Goal: Communication & Community: Answer question/provide support

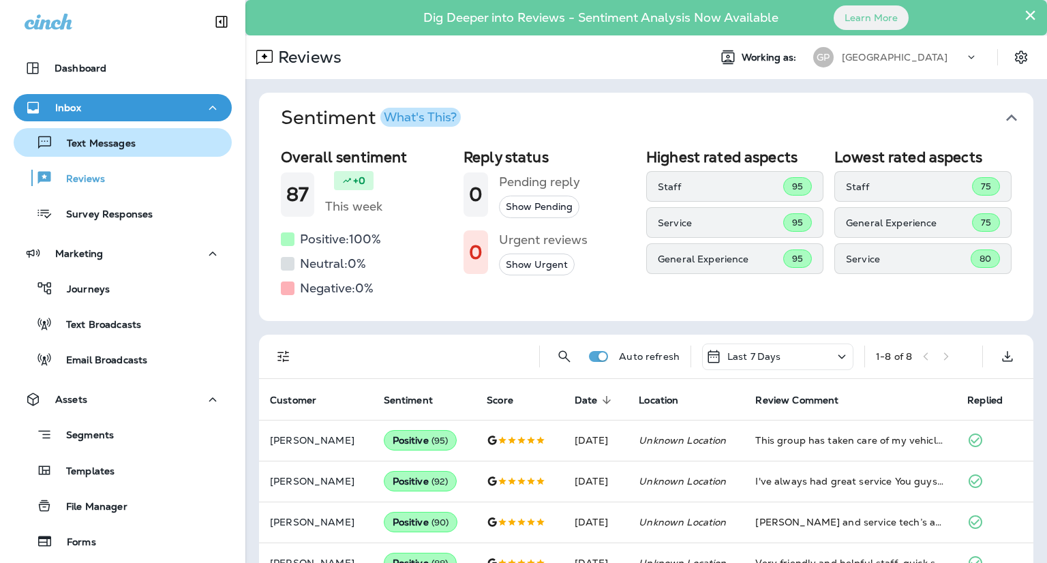
click at [157, 141] on div "Text Messages" at bounding box center [122, 142] width 207 height 20
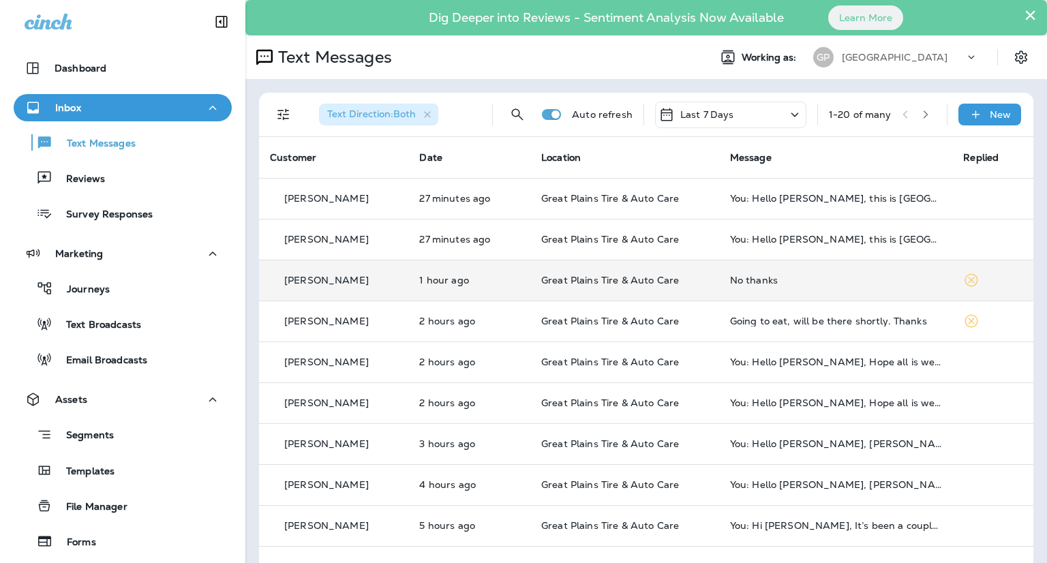
click at [763, 281] on div "No thanks" at bounding box center [836, 280] width 212 height 11
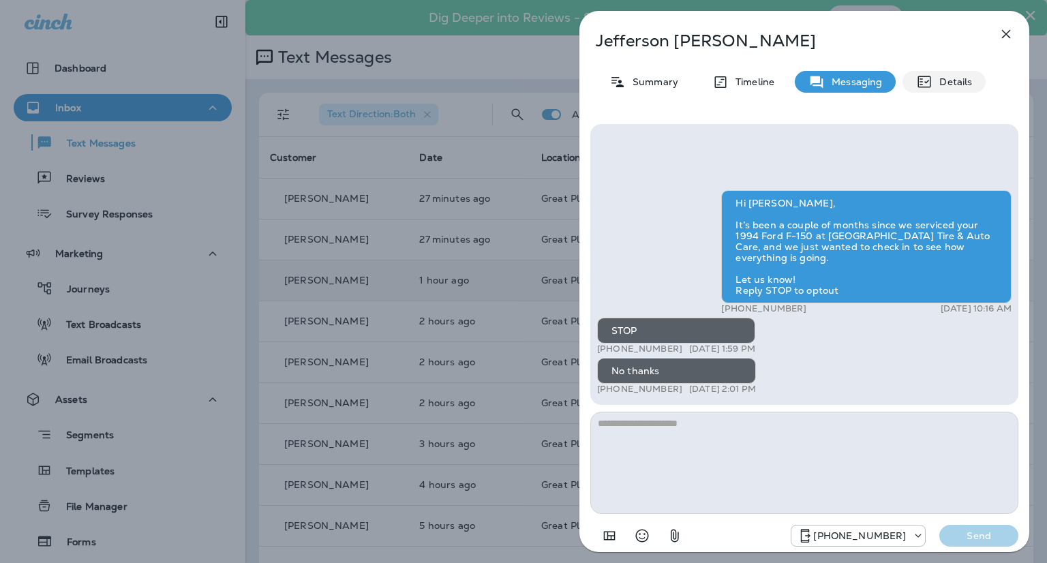
click at [943, 87] on p "Details" at bounding box center [952, 81] width 40 height 11
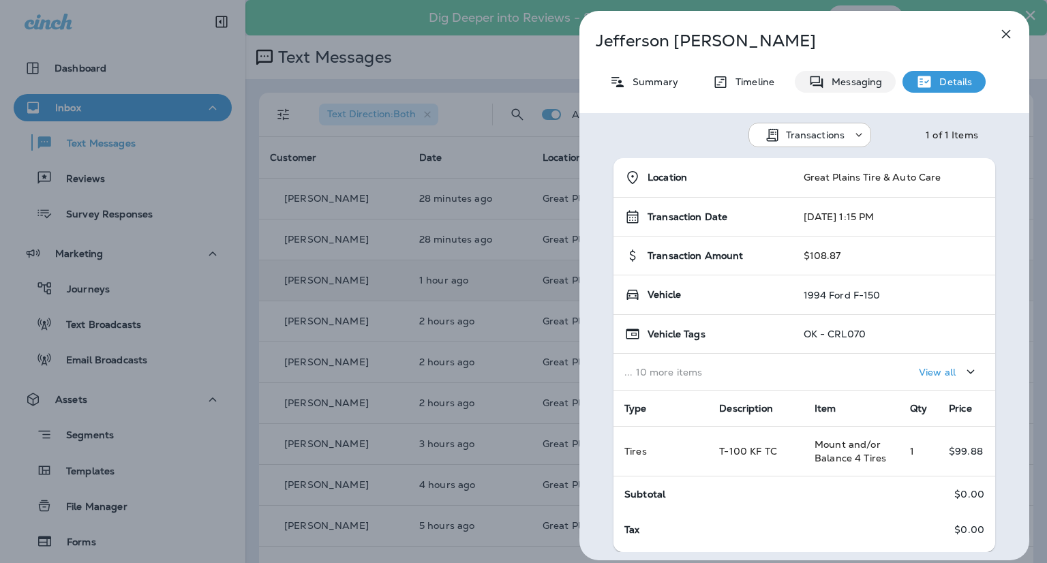
click at [847, 88] on div "Messaging" at bounding box center [845, 82] width 101 height 22
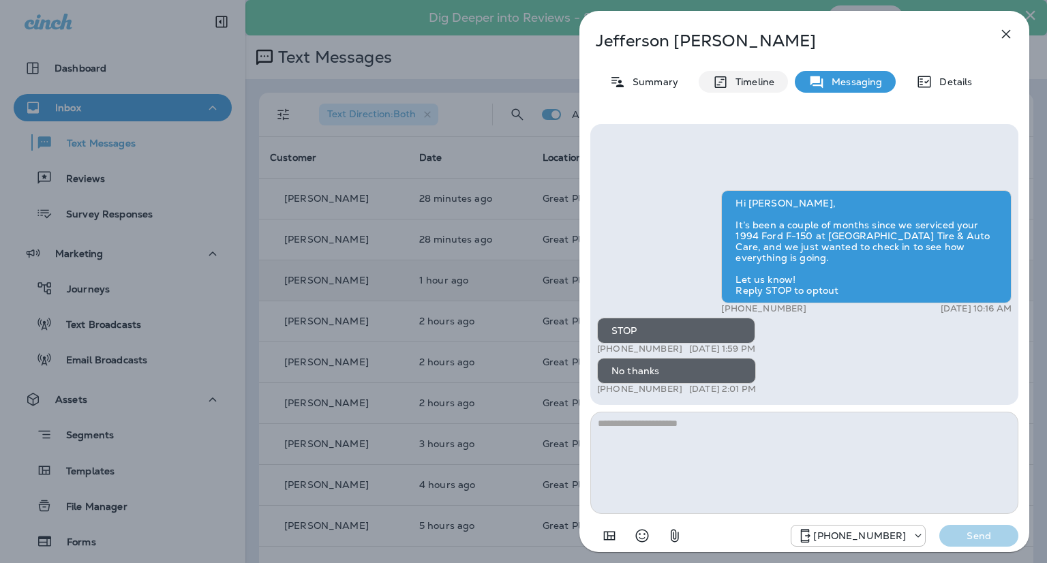
click at [750, 78] on p "Timeline" at bounding box center [752, 81] width 46 height 11
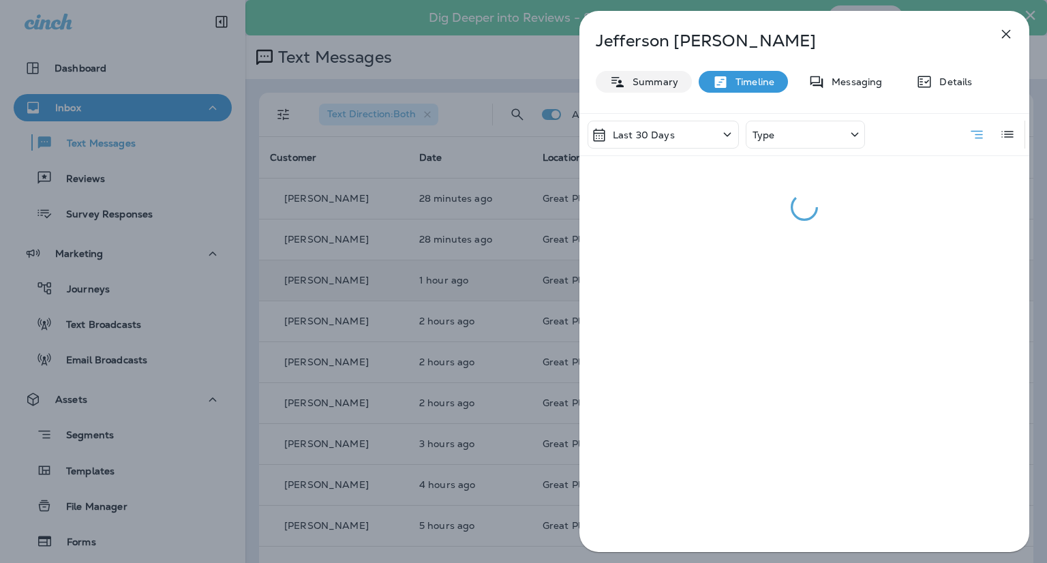
click at [667, 82] on p "Summary" at bounding box center [652, 81] width 52 height 11
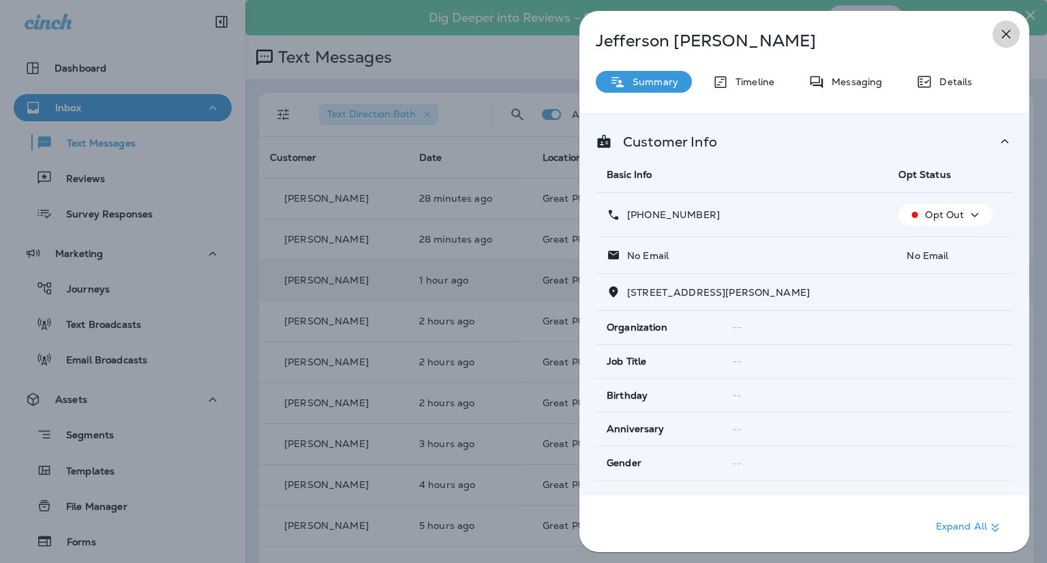
click at [1010, 29] on icon "button" at bounding box center [1006, 34] width 16 height 16
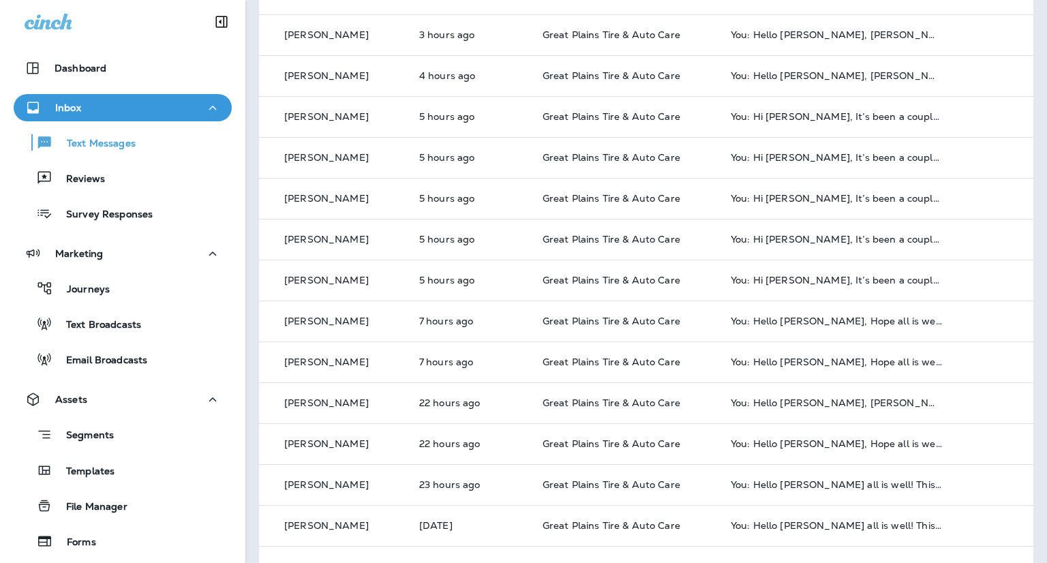
scroll to position [447, 0]
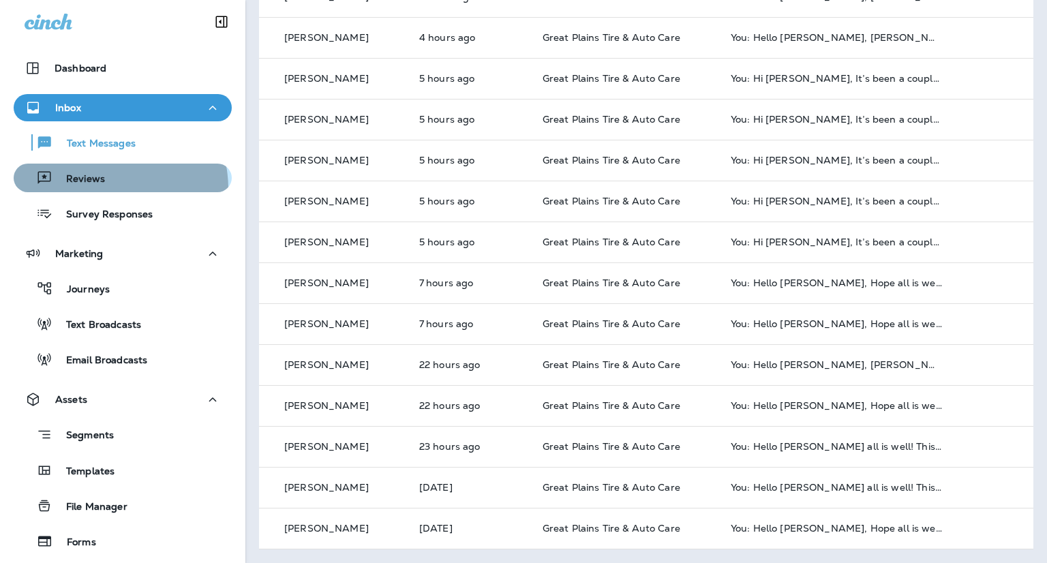
click at [104, 189] on button "Reviews" at bounding box center [123, 178] width 218 height 29
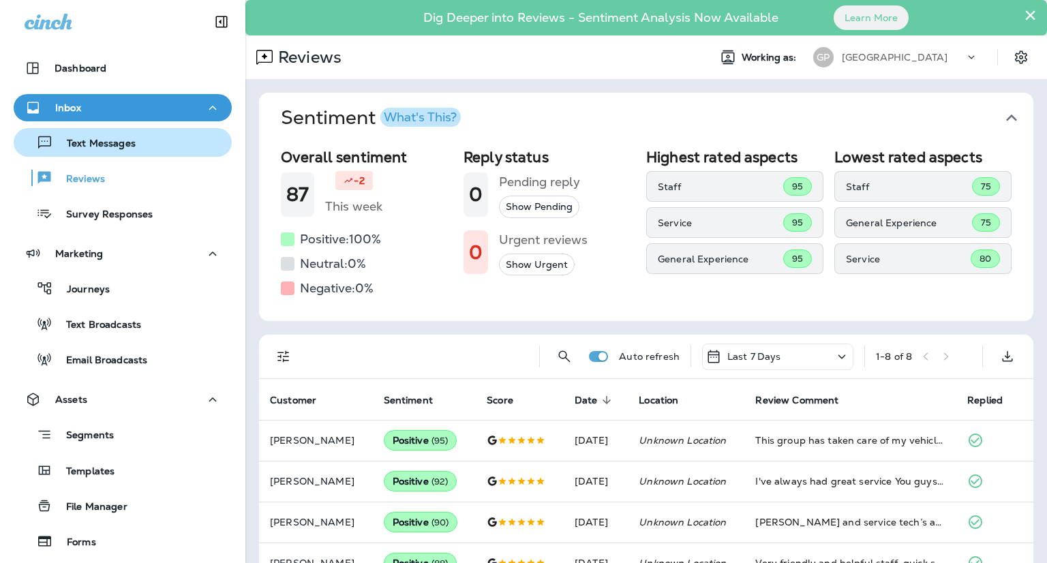
click at [74, 151] on div "Text Messages" at bounding box center [77, 142] width 117 height 20
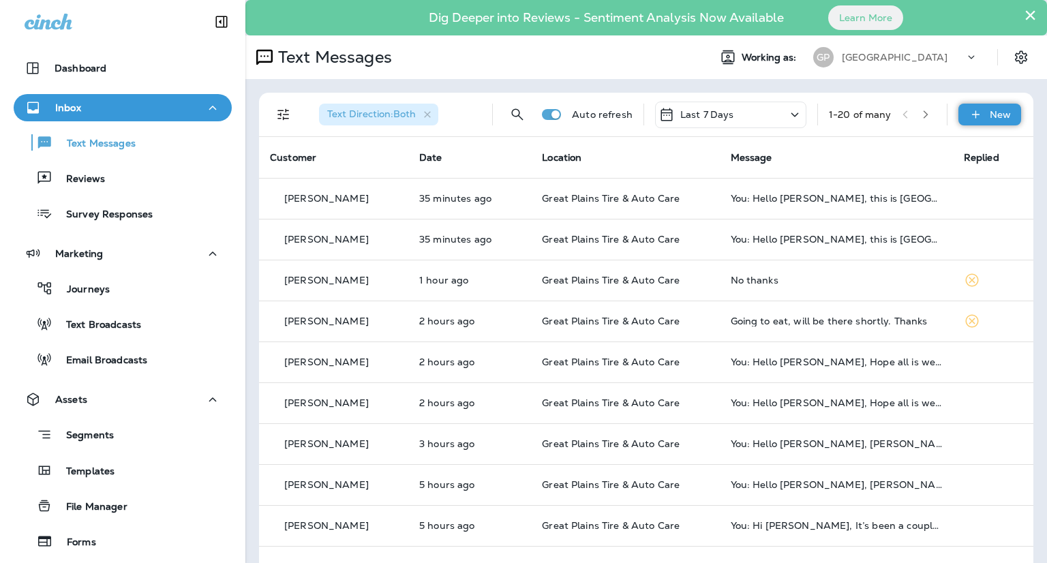
click at [970, 120] on icon at bounding box center [975, 115] width 14 height 14
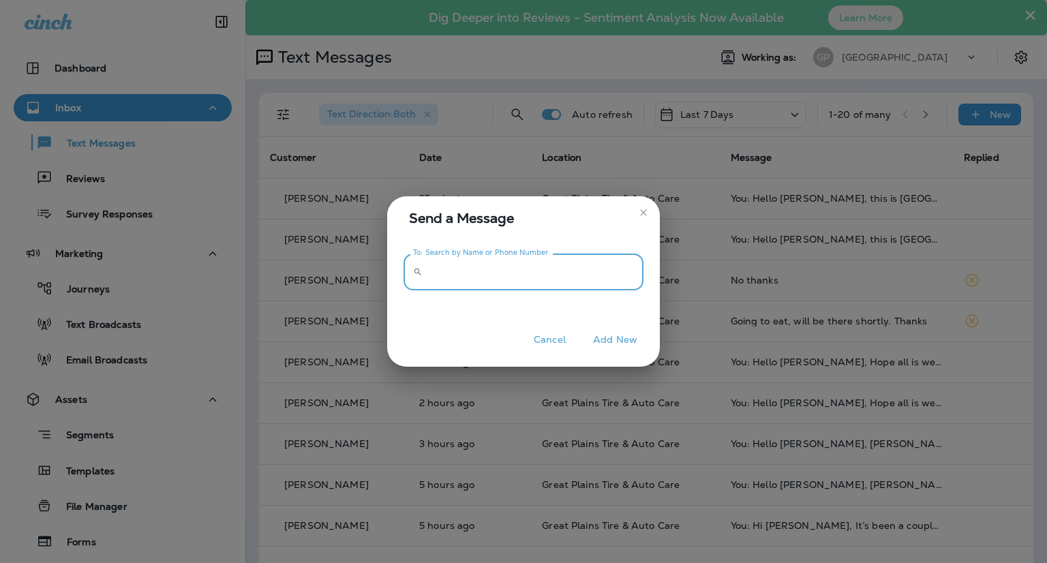
click at [488, 271] on input "To: Search by Name or Phone Number" at bounding box center [535, 272] width 215 height 36
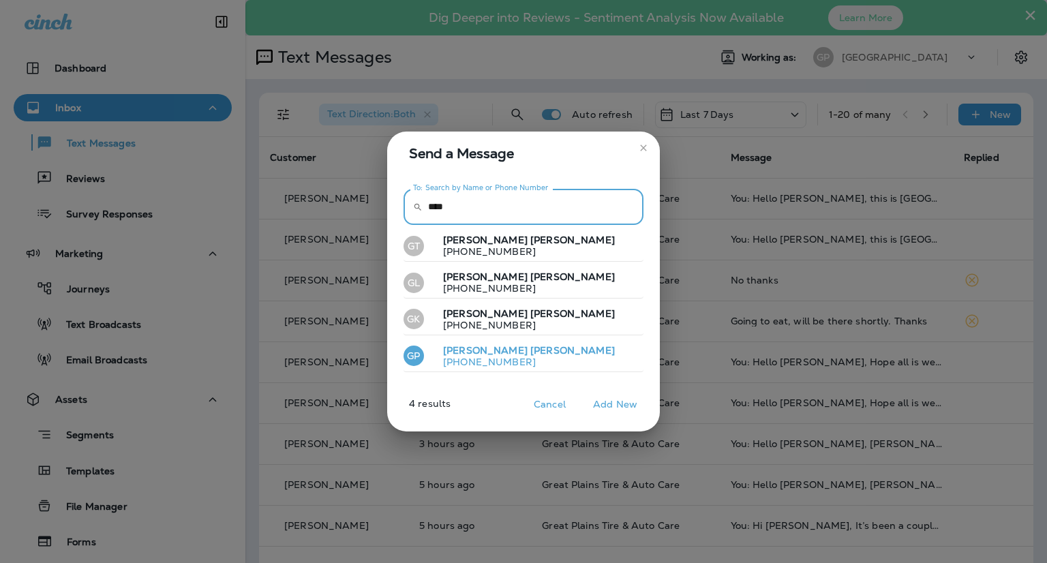
type input "****"
click at [530, 349] on span "[PERSON_NAME]" at bounding box center [572, 350] width 85 height 12
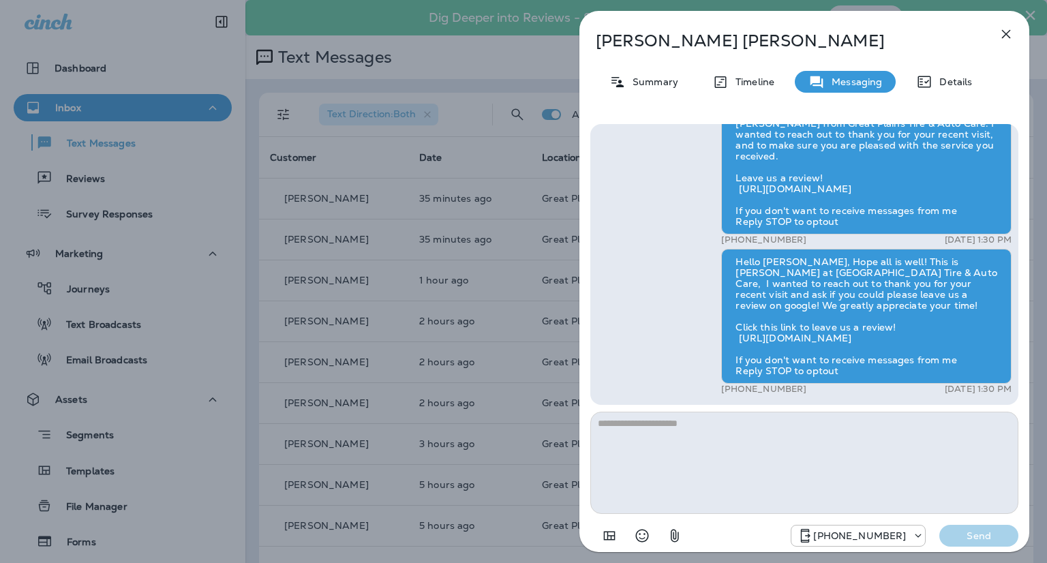
click at [722, 431] on textarea at bounding box center [804, 463] width 428 height 102
type textarea "*"
type textarea "**********"
click at [983, 526] on button "Send" at bounding box center [978, 536] width 79 height 22
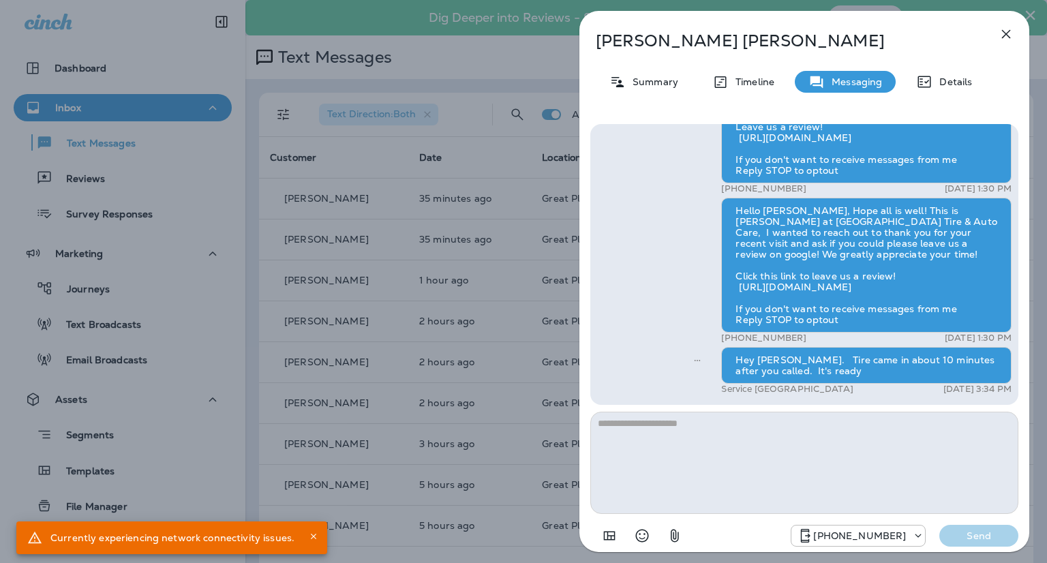
click at [256, 539] on div "Currently experiencing network connectivity issues." at bounding box center [172, 537] width 244 height 25
click at [309, 538] on icon "Close" at bounding box center [314, 537] width 10 height 10
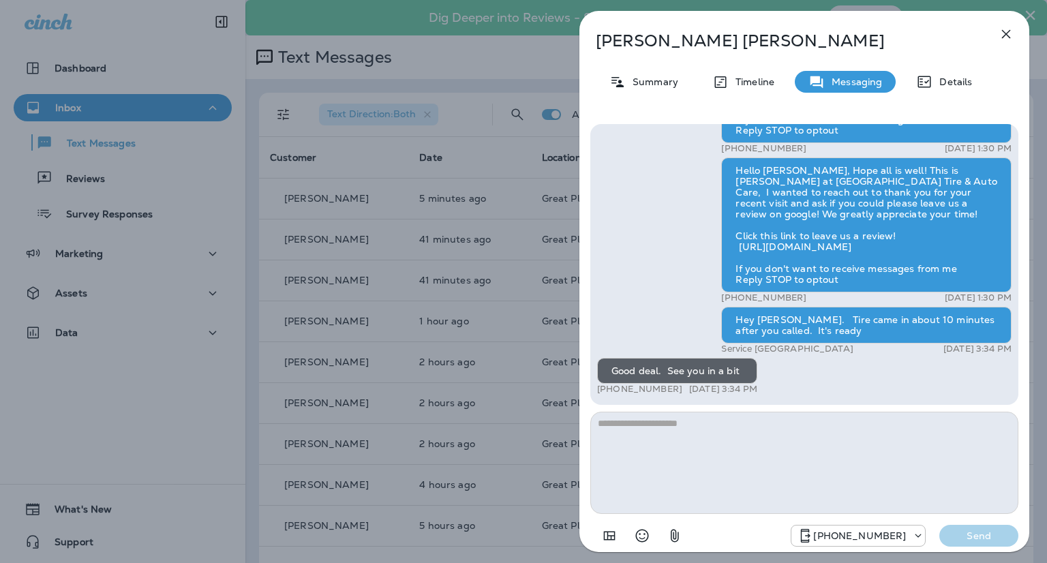
click at [485, 159] on div "[PERSON_NAME] Summary Timeline Messaging Details Hello [PERSON_NAME], Hope all …" at bounding box center [523, 281] width 1047 height 563
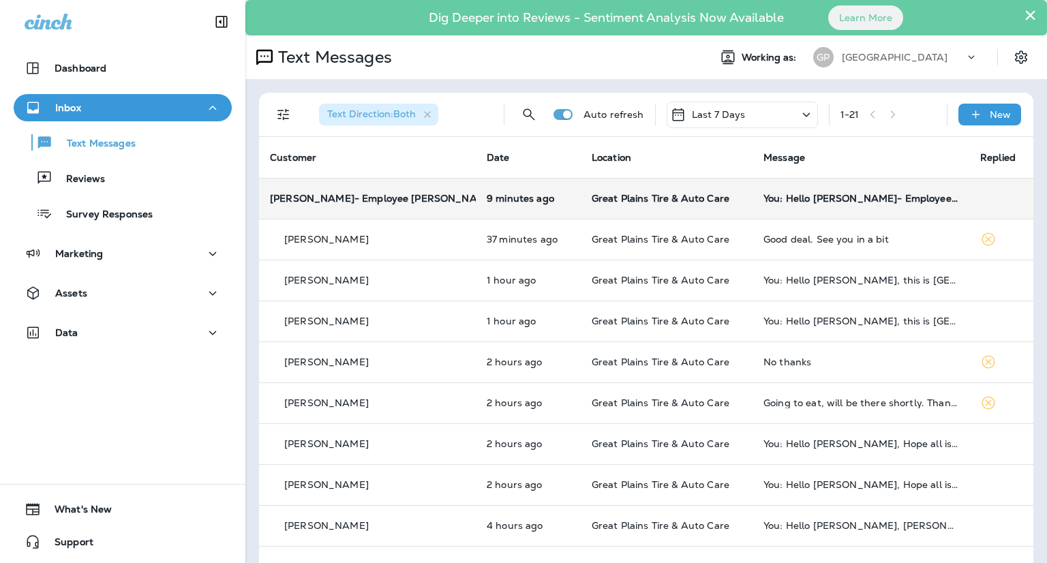
click at [649, 201] on span "Great Plains Tire & Auto Care" at bounding box center [661, 198] width 138 height 12
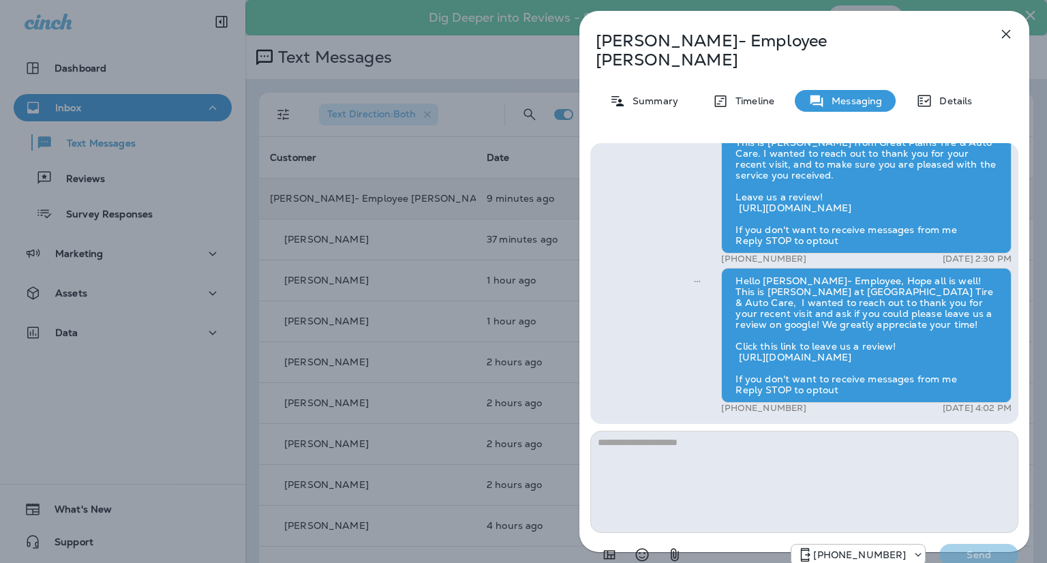
click at [673, 93] on div "[PERSON_NAME]- Employee Shelby Summary Timeline Messaging Details Hello [PERSON…" at bounding box center [804, 295] width 450 height 568
click at [672, 93] on div "[PERSON_NAME]- Employee Shelby Summary Timeline Messaging Details Hello [PERSON…" at bounding box center [804, 295] width 450 height 568
click at [634, 90] on div "Summary" at bounding box center [644, 101] width 96 height 22
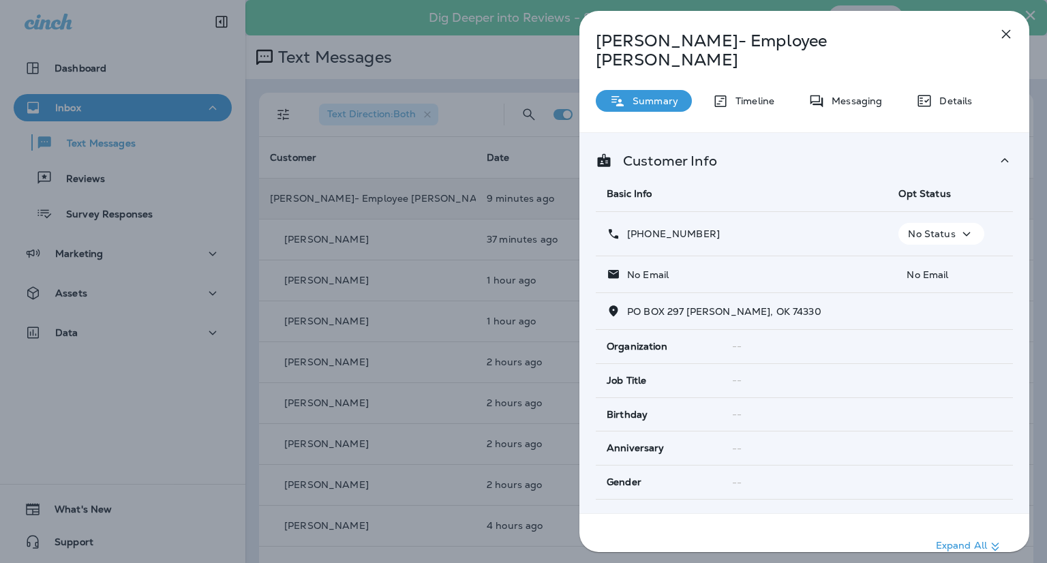
click at [943, 228] on p "No Status" at bounding box center [931, 233] width 47 height 11
click at [921, 256] on button "Opt out" at bounding box center [936, 246] width 97 height 33
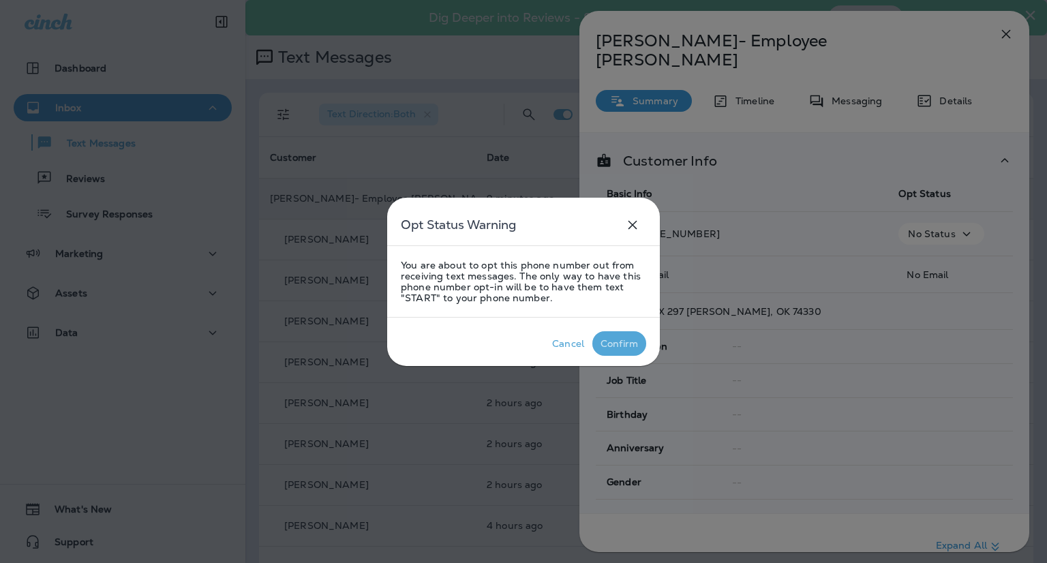
click at [624, 341] on div "Confirm" at bounding box center [618, 343] width 37 height 11
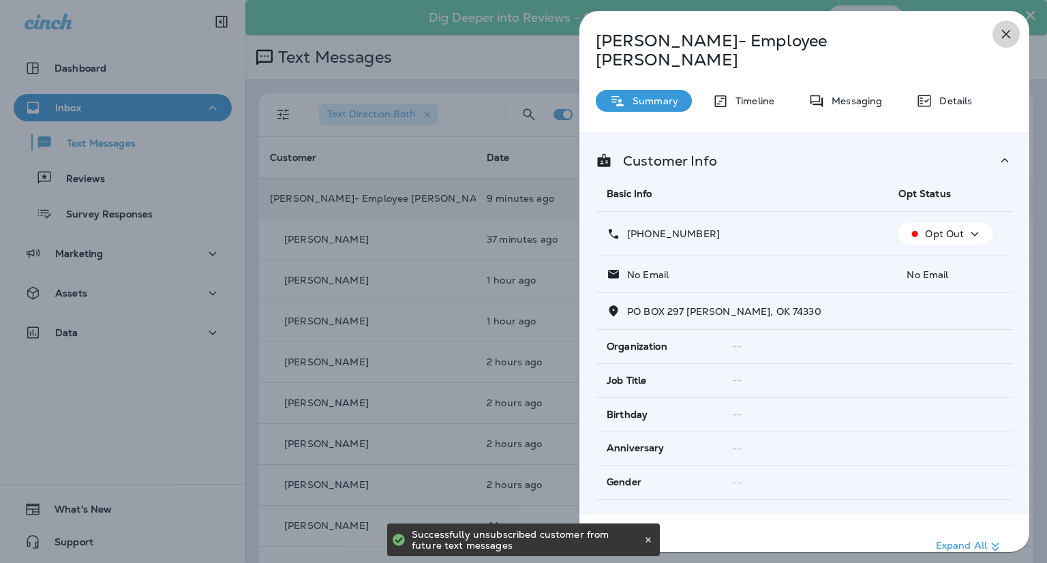
click at [1003, 35] on icon "button" at bounding box center [1006, 34] width 16 height 16
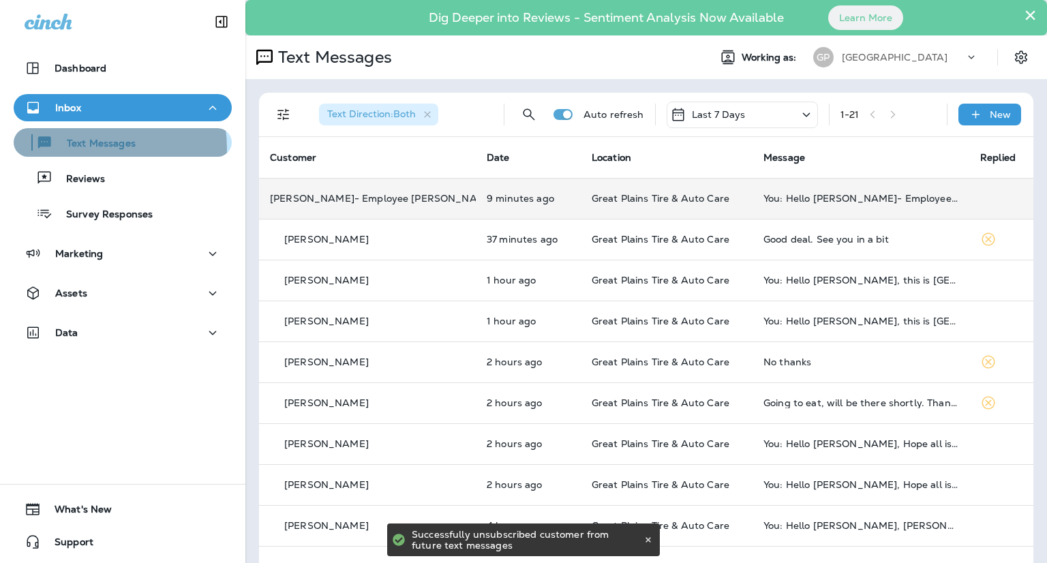
click at [97, 148] on p "Text Messages" at bounding box center [94, 144] width 82 height 13
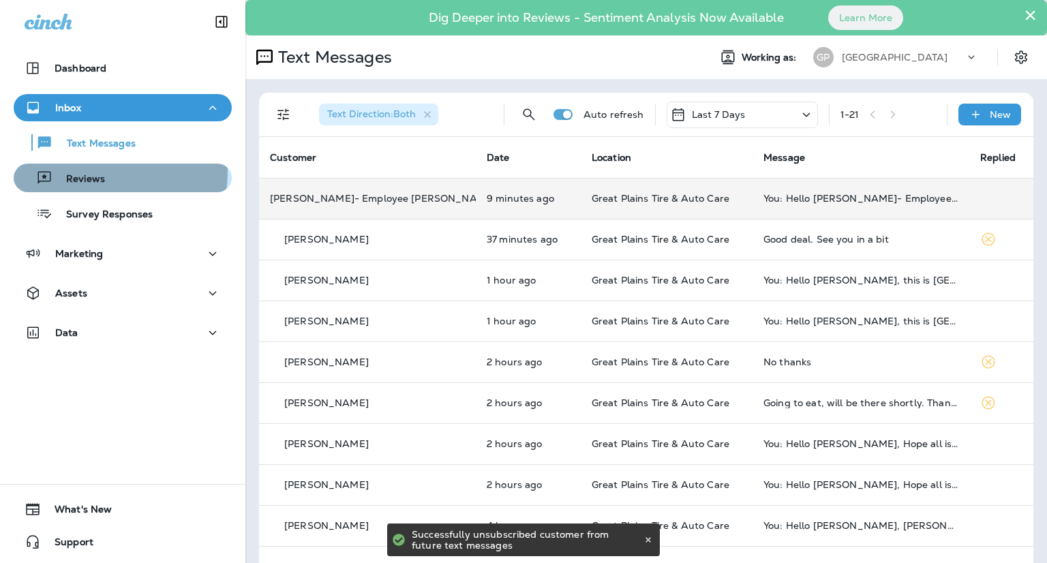
click at [99, 172] on div "Reviews" at bounding box center [62, 178] width 86 height 20
